Goal: Task Accomplishment & Management: Manage account settings

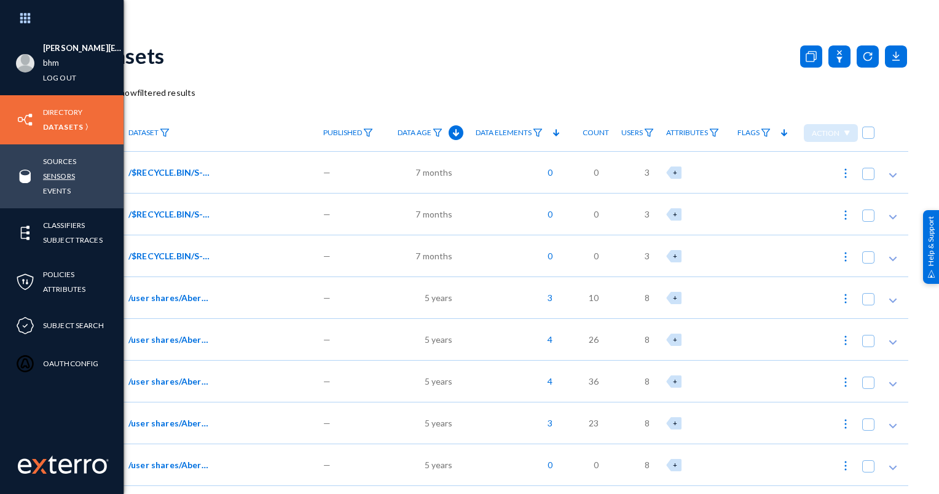
click at [64, 173] on link "Sensors" at bounding box center [59, 176] width 32 height 14
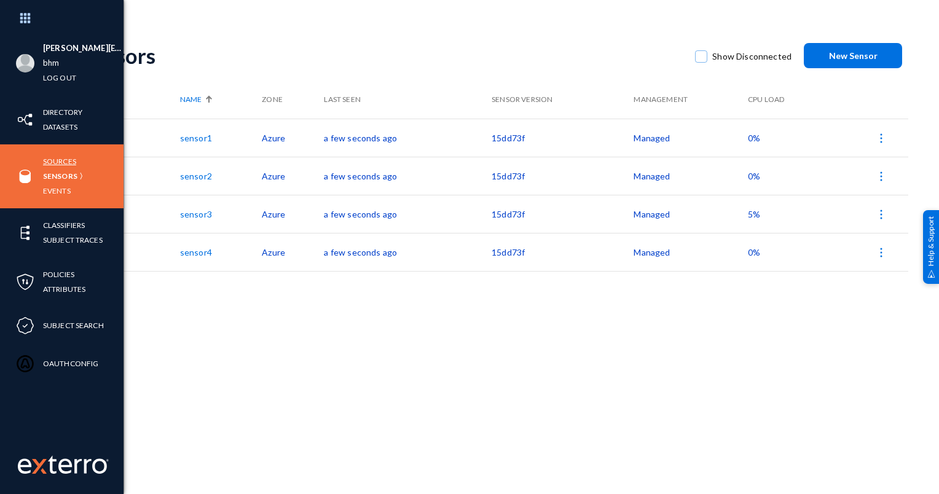
click at [53, 159] on link "Sources" at bounding box center [59, 161] width 33 height 14
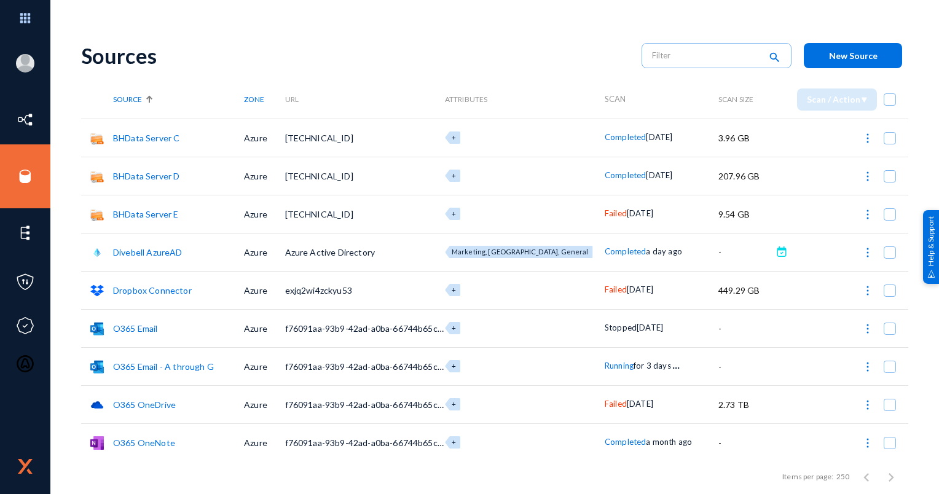
drag, startPoint x: 704, startPoint y: 174, endPoint x: 753, endPoint y: 173, distance: 49.2
click at [753, 173] on td "207.96 GB" at bounding box center [745, 176] width 54 height 38
drag, startPoint x: 753, startPoint y: 173, endPoint x: 733, endPoint y: 172, distance: 19.7
click at [733, 172] on td "207.96 GB" at bounding box center [745, 176] width 54 height 38
click at [718, 173] on td "207.96 GB" at bounding box center [745, 176] width 54 height 38
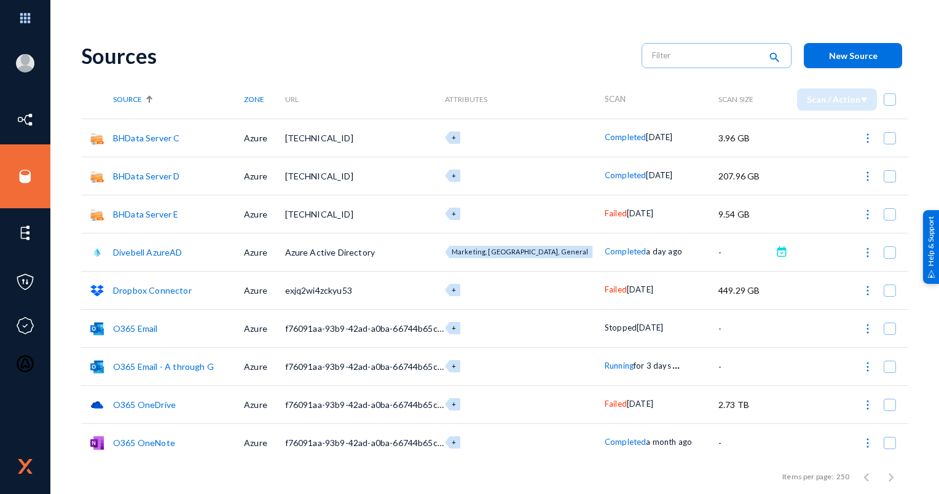
drag, startPoint x: 703, startPoint y: 174, endPoint x: 744, endPoint y: 176, distance: 40.6
click at [744, 176] on tr "BHData Server D Azure [TECHNICAL_ID] + Completed [DATE] 207.96 GB" at bounding box center [494, 176] width 827 height 38
drag, startPoint x: 744, startPoint y: 176, endPoint x: 721, endPoint y: 177, distance: 22.8
click at [721, 177] on td "207.96 GB" at bounding box center [745, 176] width 54 height 38
click at [511, 34] on div "Sources search New Source" at bounding box center [494, 56] width 827 height 50
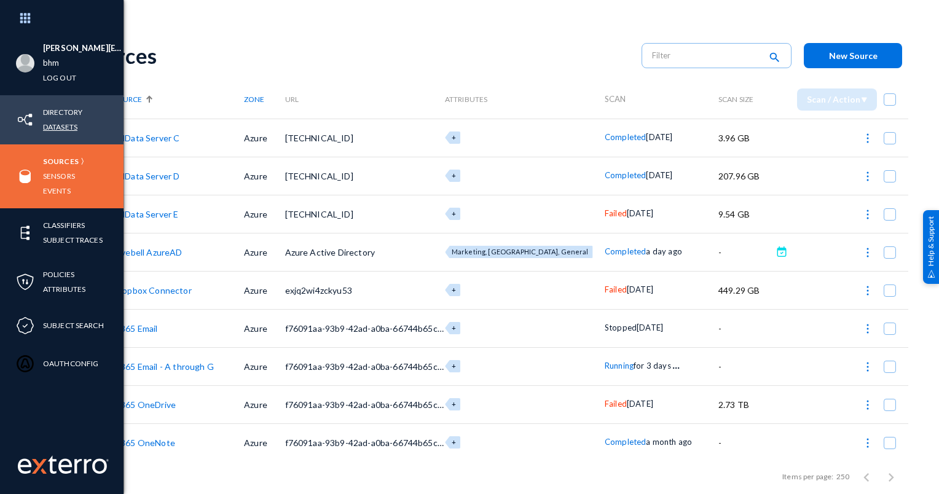
click at [59, 123] on link "Datasets" at bounding box center [60, 127] width 34 height 14
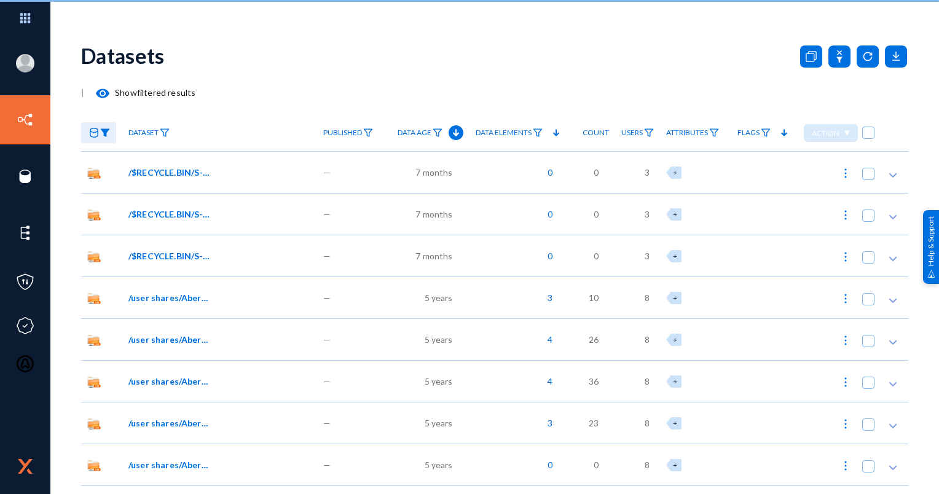
click at [243, 61] on div "Datasets" at bounding box center [494, 56] width 827 height 50
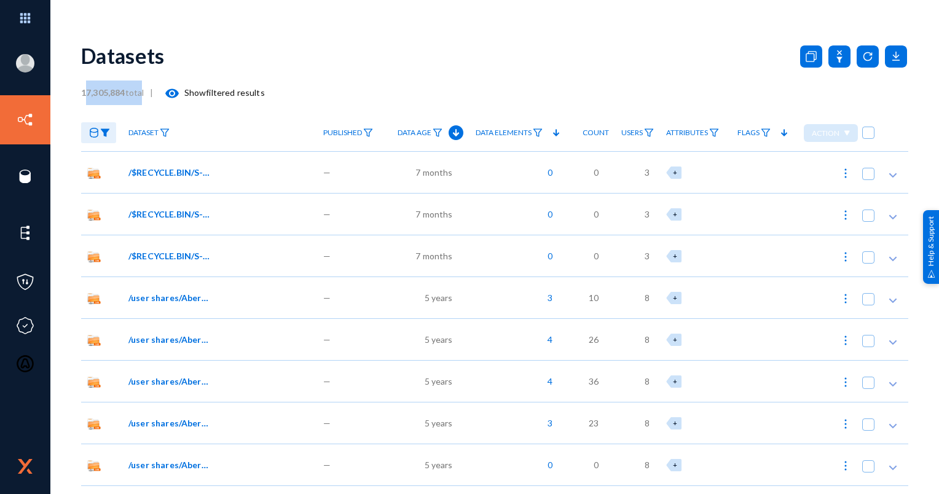
drag, startPoint x: 132, startPoint y: 91, endPoint x: 87, endPoint y: 90, distance: 44.9
click at [87, 90] on span "17,305,884 total" at bounding box center [115, 92] width 69 height 10
drag, startPoint x: 87, startPoint y: 90, endPoint x: 336, endPoint y: 83, distance: 249.0
click at [336, 83] on div "17,305,884 total | visibility Show filtered results" at bounding box center [494, 93] width 827 height 25
drag, startPoint x: 81, startPoint y: 96, endPoint x: 125, endPoint y: 93, distance: 44.3
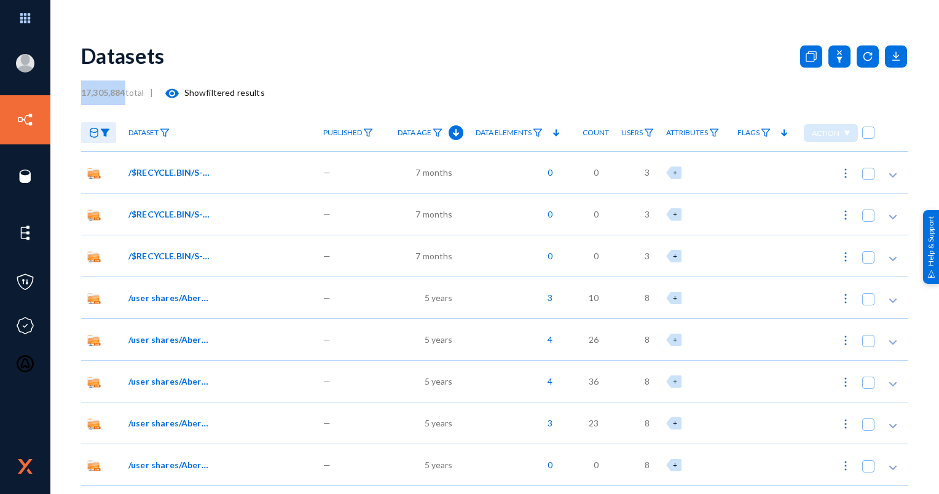
click at [125, 93] on b "17,305,884" at bounding box center [103, 92] width 44 height 10
drag, startPoint x: 125, startPoint y: 93, endPoint x: 111, endPoint y: 89, distance: 15.5
click at [111, 89] on b "17,305,884" at bounding box center [103, 92] width 44 height 10
click at [92, 89] on b "17,305,884" at bounding box center [103, 92] width 44 height 10
drag, startPoint x: 84, startPoint y: 89, endPoint x: 128, endPoint y: 92, distance: 43.7
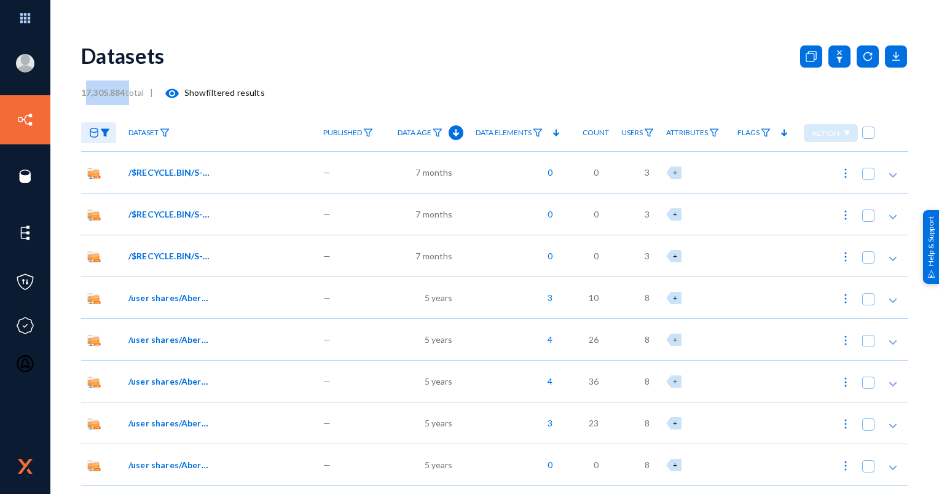
click at [128, 92] on span "17,305,884 total" at bounding box center [115, 92] width 69 height 10
drag, startPoint x: 128, startPoint y: 92, endPoint x: 113, endPoint y: 89, distance: 15.0
click at [113, 89] on b "17,305,884" at bounding box center [103, 92] width 44 height 10
click at [112, 90] on b "17,305,884" at bounding box center [103, 92] width 44 height 10
click at [106, 90] on b "17,305,884" at bounding box center [103, 92] width 44 height 10
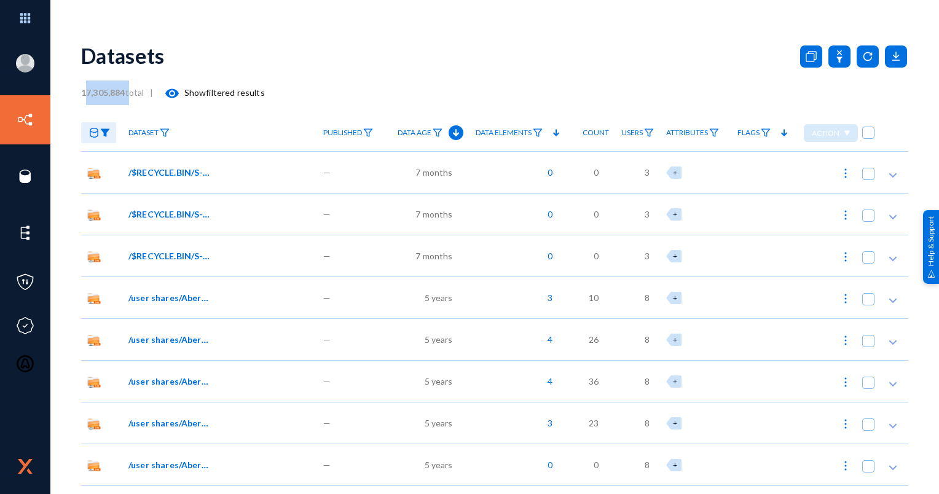
click at [84, 92] on b "17,305,884" at bounding box center [103, 92] width 44 height 10
click at [101, 133] on img at bounding box center [105, 132] width 10 height 9
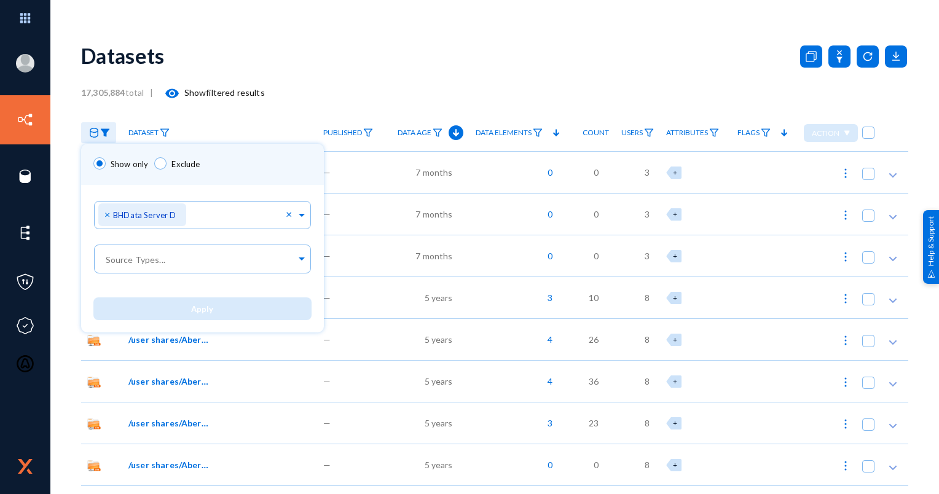
click at [91, 100] on div at bounding box center [469, 247] width 939 height 494
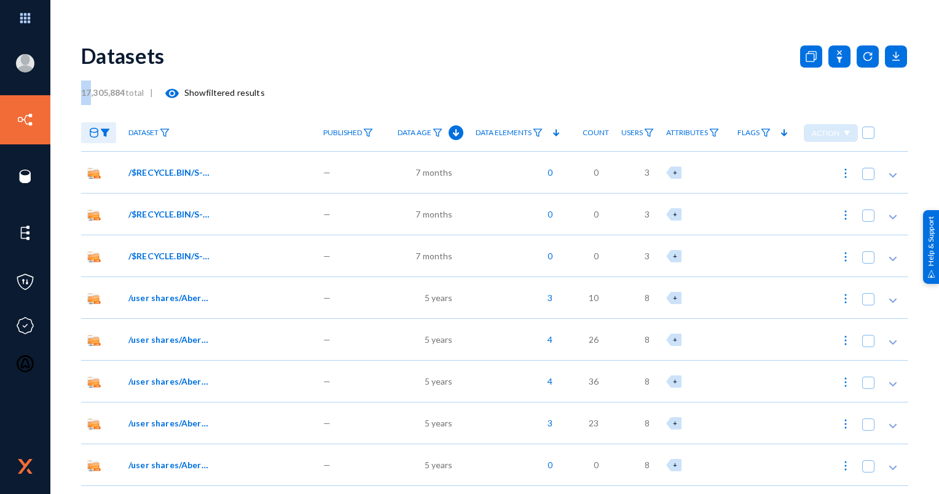
drag, startPoint x: 83, startPoint y: 92, endPoint x: 92, endPoint y: 92, distance: 8.6
click at [92, 92] on b "17,305,884" at bounding box center [103, 92] width 44 height 10
drag, startPoint x: 92, startPoint y: 92, endPoint x: 285, endPoint y: 76, distance: 193.7
click at [285, 76] on div "Datasets" at bounding box center [494, 56] width 827 height 50
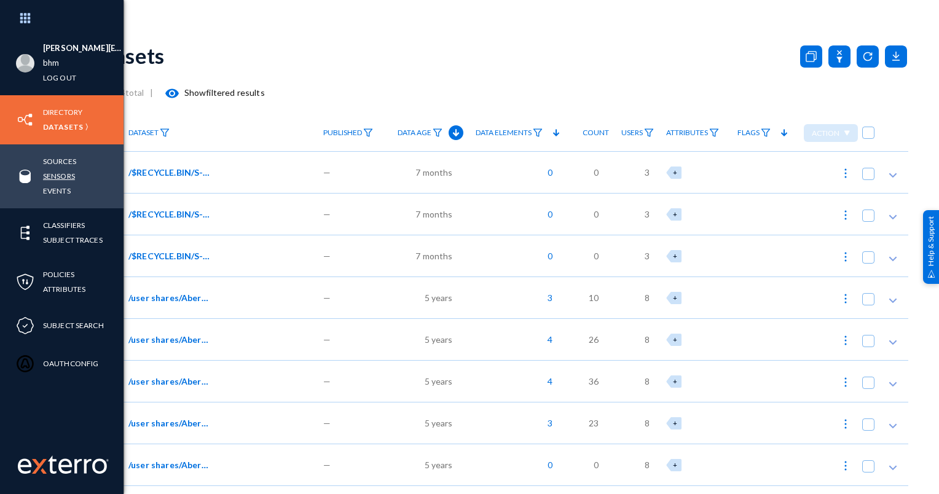
click at [61, 181] on link "Sensors" at bounding box center [59, 176] width 32 height 14
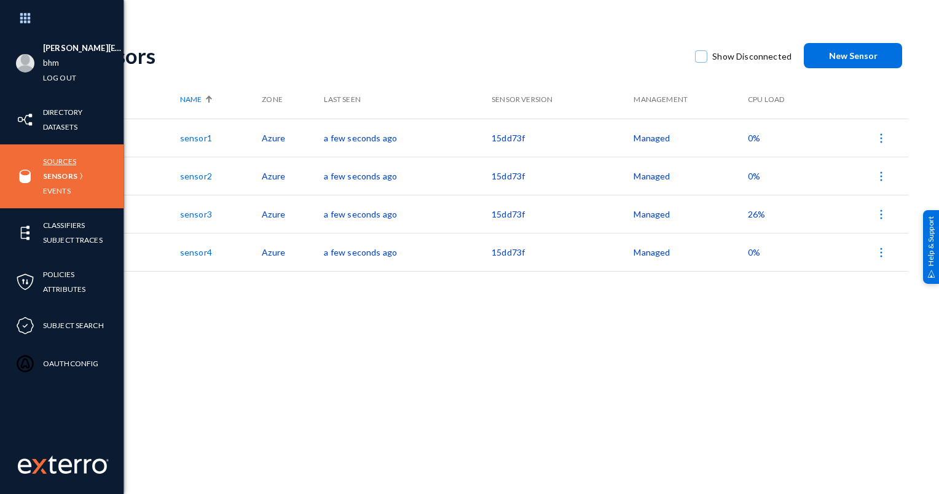
click at [57, 162] on link "Sources" at bounding box center [59, 161] width 33 height 14
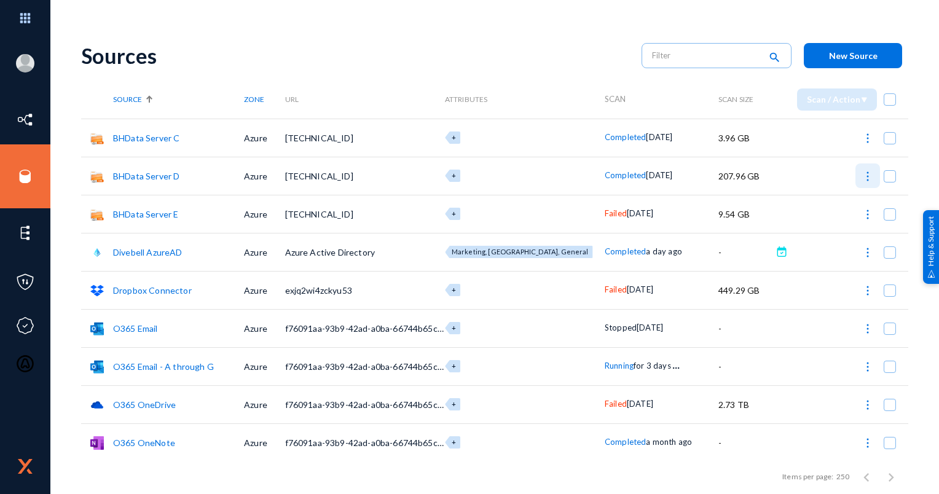
click at [862, 172] on img at bounding box center [868, 176] width 12 height 12
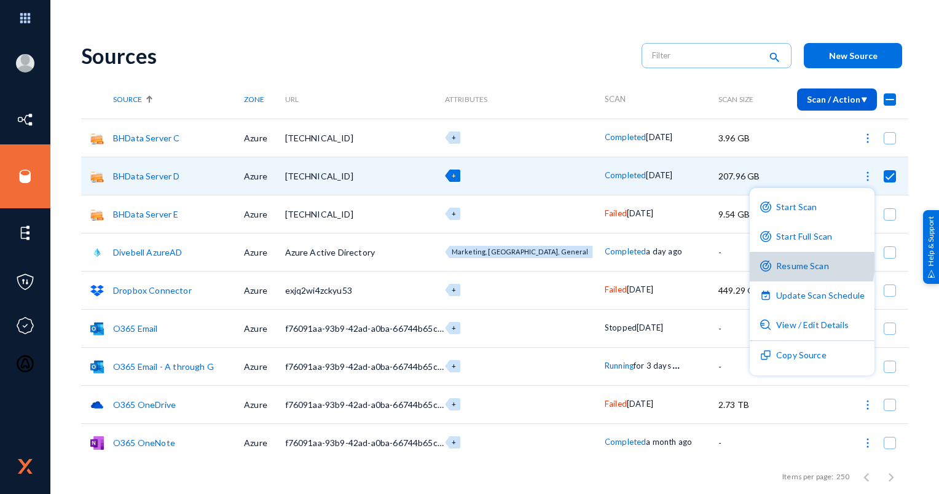
click at [805, 263] on button "Resume Scan" at bounding box center [812, 267] width 125 height 30
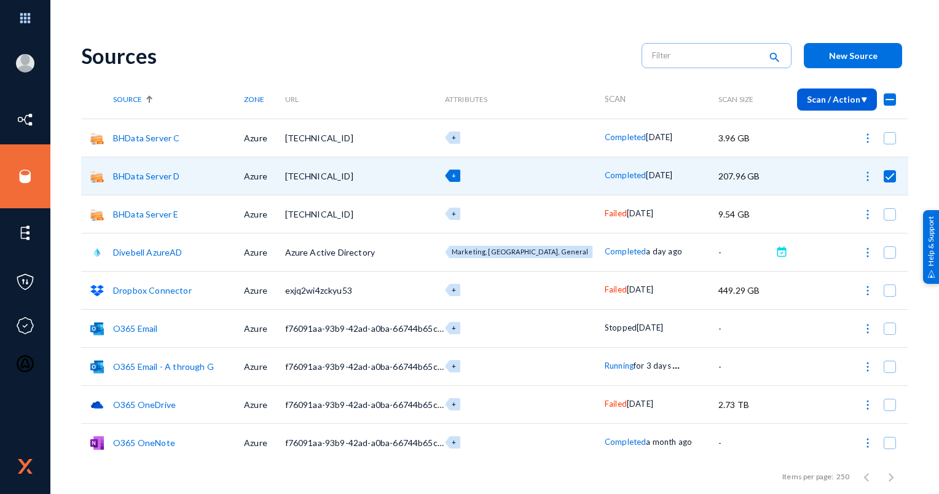
checkbox input "false"
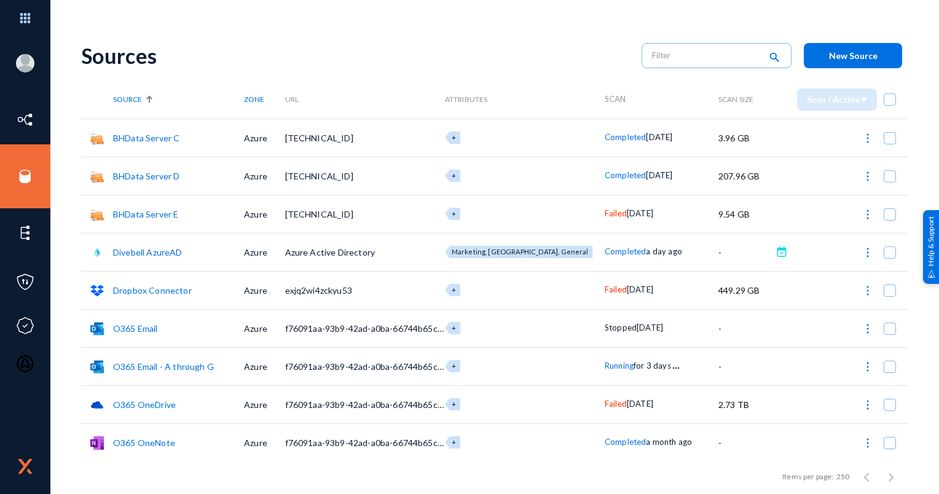
click at [350, 47] on div "Sources" at bounding box center [355, 55] width 548 height 25
click at [862, 212] on img at bounding box center [868, 214] width 12 height 12
checkbox input "true"
